Goal: Find specific page/section: Find specific page/section

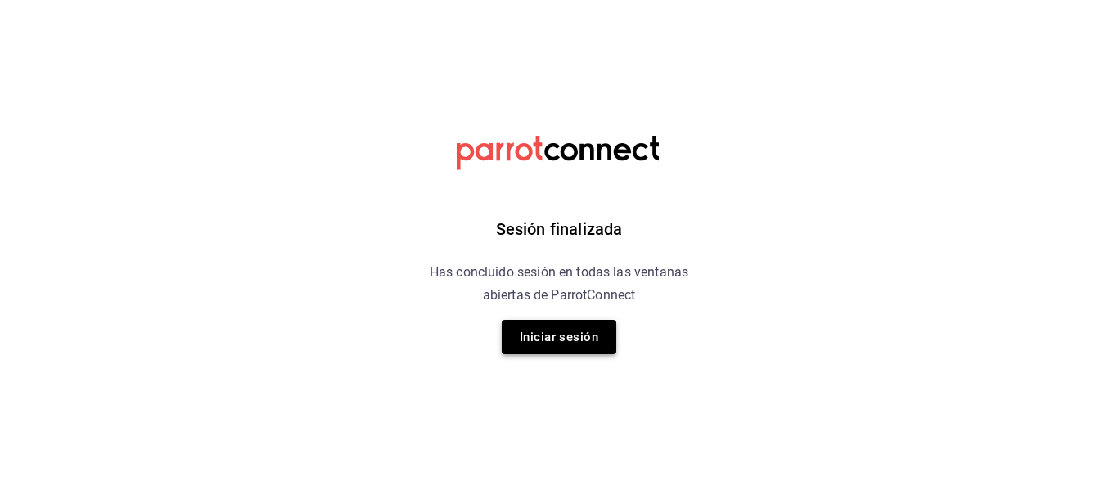
click at [570, 353] on button "Iniciar sesión" at bounding box center [559, 337] width 115 height 34
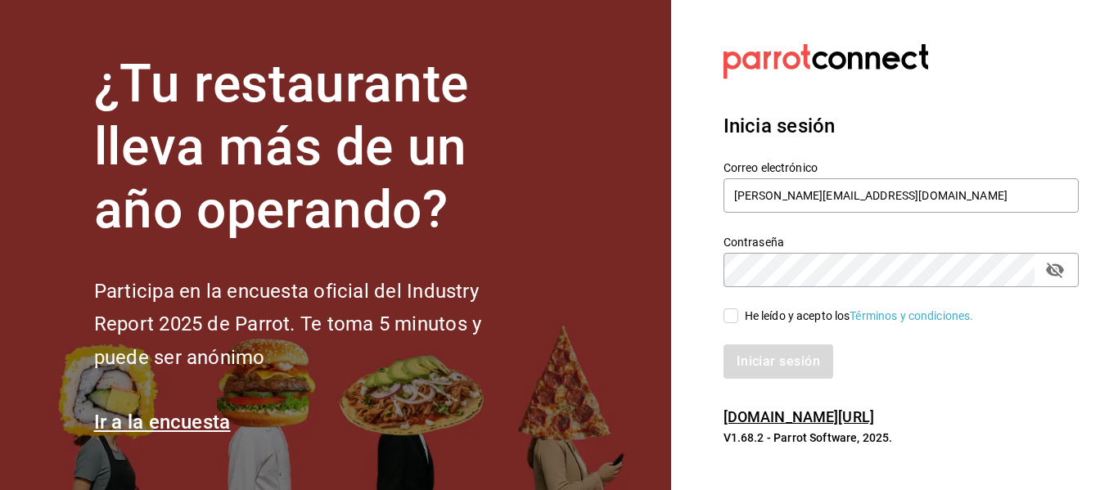
click at [727, 313] on input "He leído y acepto los Términos y condiciones." at bounding box center [730, 315] width 15 height 15
checkbox input "true"
click at [758, 360] on button "Iniciar sesión" at bounding box center [778, 361] width 111 height 34
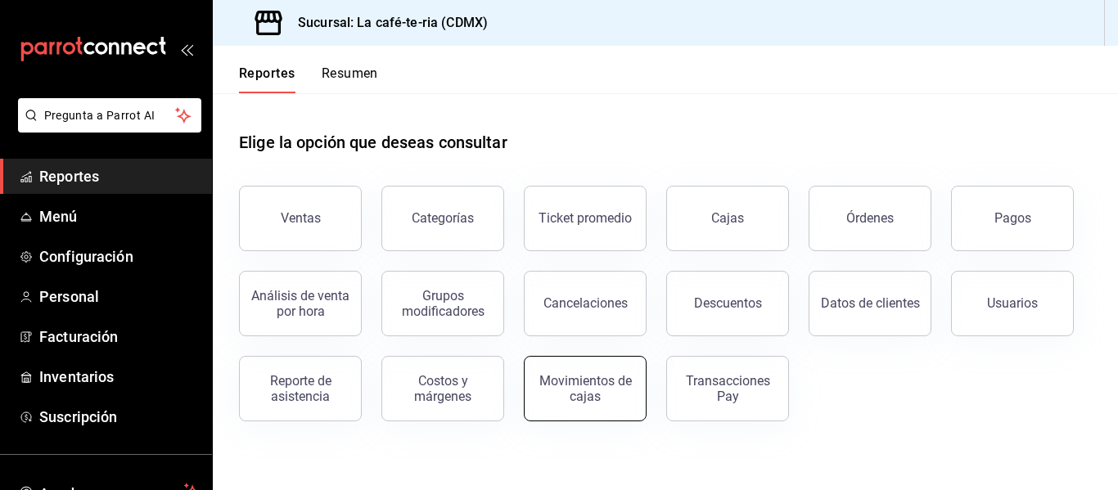
click at [573, 376] on div "Movimientos de cajas" at bounding box center [584, 388] width 101 height 31
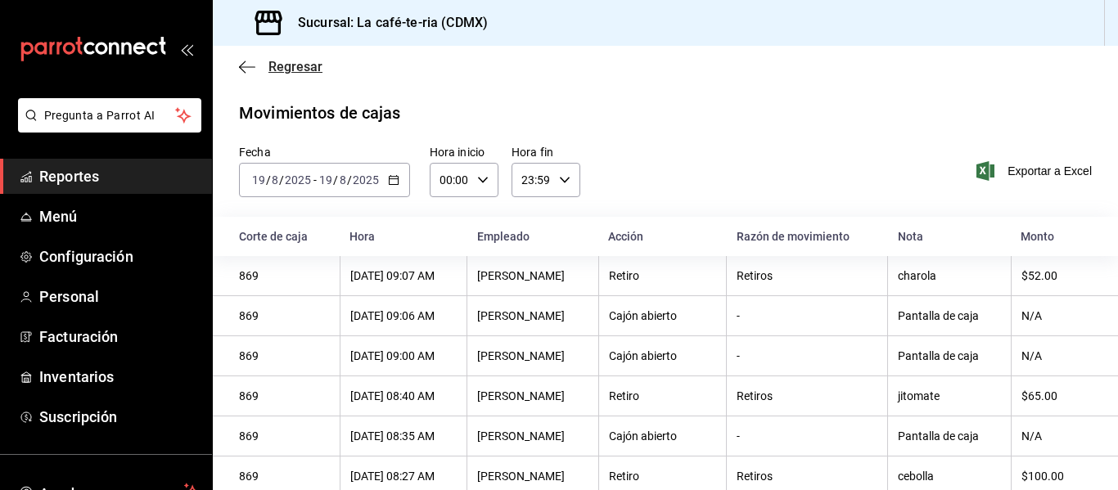
click at [245, 63] on icon "button" at bounding box center [247, 67] width 16 height 15
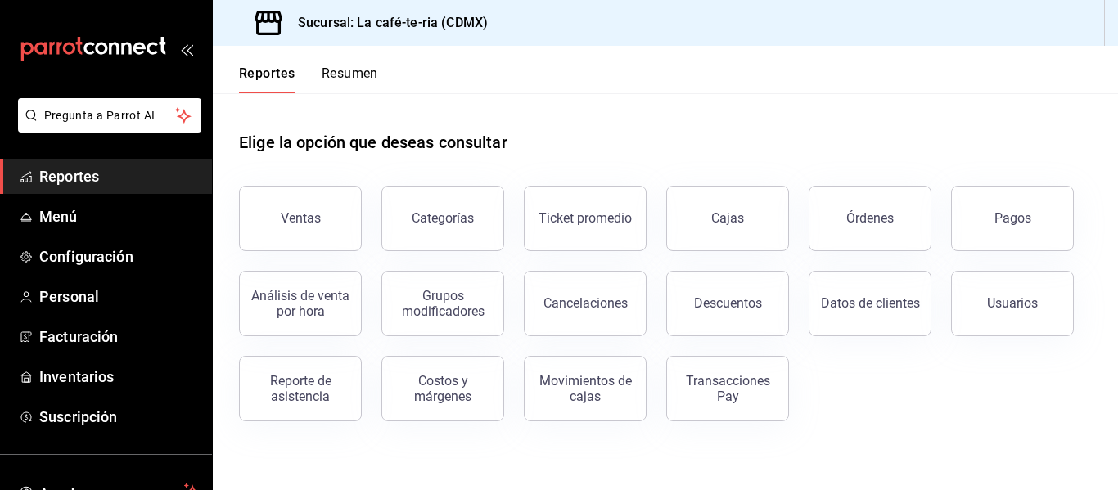
click at [1096, 354] on div "Elige la opción que deseas consultar Ventas Categorías Ticket promedio Cajas Ór…" at bounding box center [665, 270] width 905 height 354
